Goal: Task Accomplishment & Management: Manage account settings

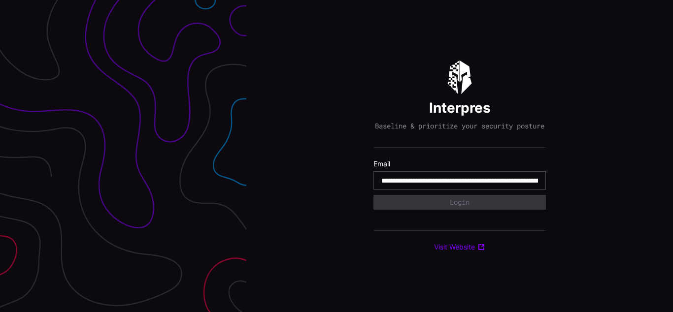
click at [459, 185] on input "**********" at bounding box center [459, 180] width 157 height 9
click at [336, 156] on div "Interpres Baseline & prioritize your security posture Email Login Visit Website" at bounding box center [459, 156] width 426 height 312
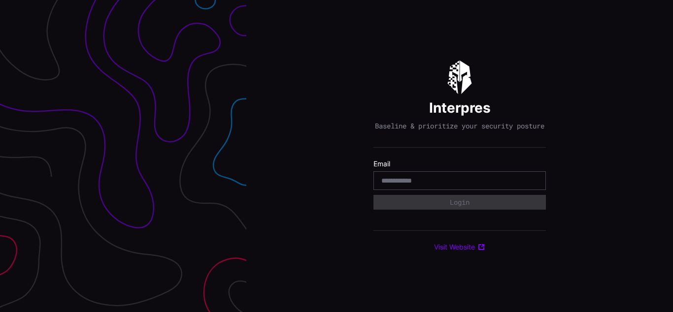
click at [336, 156] on div "Interpres Baseline & prioritize your security posture Email Login Visit Website" at bounding box center [459, 156] width 426 height 312
